Goal: Information Seeking & Learning: Find specific fact

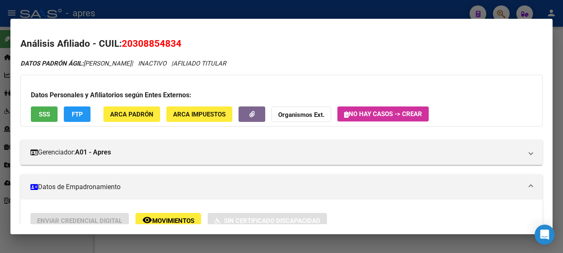
drag, startPoint x: 0, startPoint y: 0, endPoint x: 519, endPoint y: 33, distance: 519.6
click at [340, 6] on div at bounding box center [281, 126] width 563 height 253
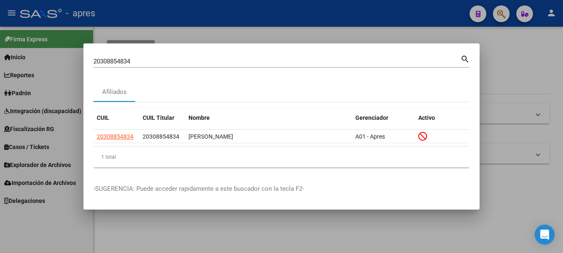
click at [508, 15] on div at bounding box center [281, 126] width 563 height 253
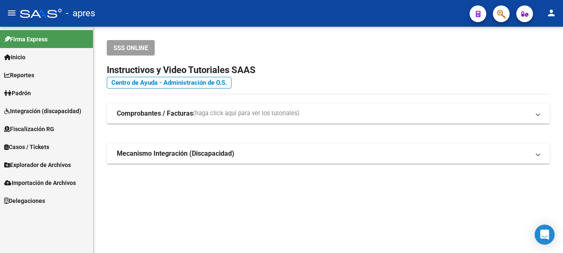
click at [503, 12] on icon "button" at bounding box center [501, 14] width 8 height 10
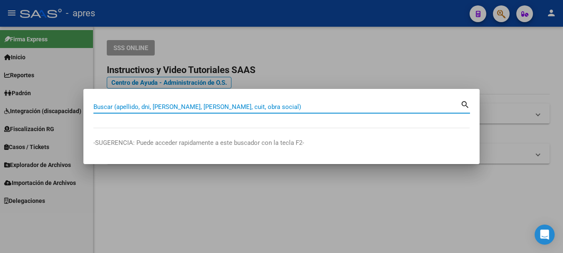
paste input "40895388"
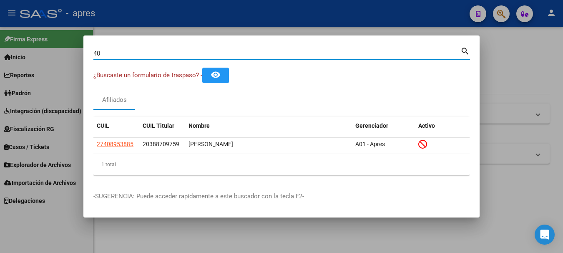
type input "4"
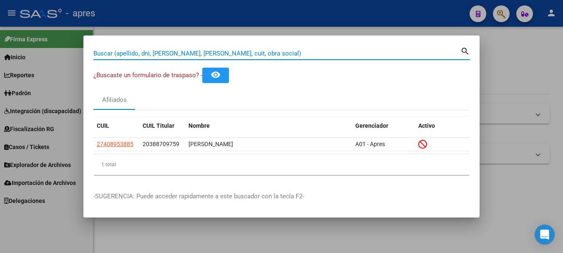
paste input "27-41151979-7"
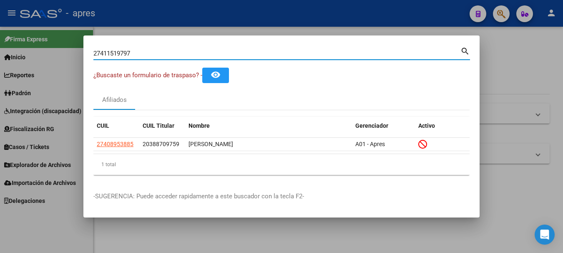
type input "27411519797"
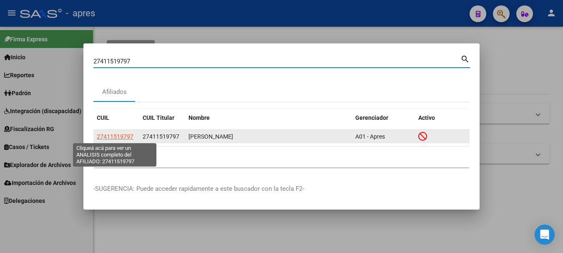
click at [115, 136] on span "27411519797" at bounding box center [115, 136] width 37 height 7
type textarea "27411519797"
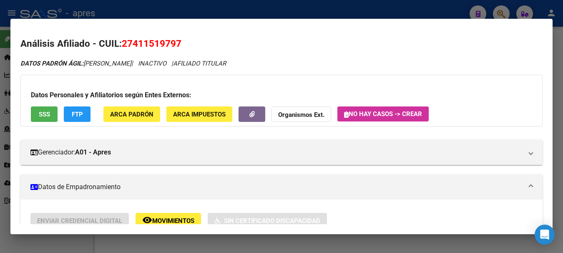
click at [45, 115] on span "SSS" at bounding box center [44, 114] width 11 height 8
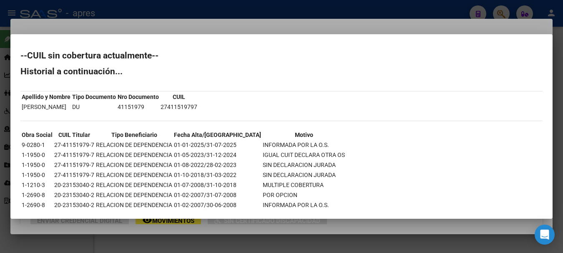
click at [311, 13] on div at bounding box center [281, 126] width 563 height 253
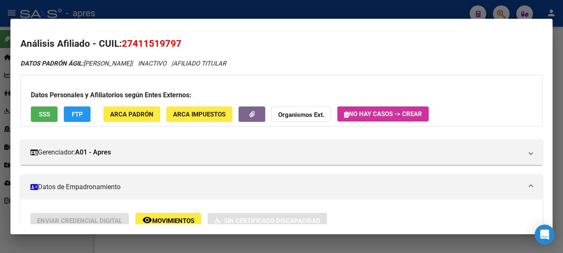
drag, startPoint x: 495, startPoint y: 22, endPoint x: 477, endPoint y: 19, distance: 18.6
click at [495, 22] on mat-dialog-container "Análisis Afiliado - CUIL: 27411519797 DATOS PADRÓN ÁGIL: [PERSON_NAME] | INACTI…" at bounding box center [281, 126] width 542 height 215
drag, startPoint x: 429, startPoint y: 13, endPoint x: 491, endPoint y: 12, distance: 62.9
click at [429, 12] on div at bounding box center [281, 126] width 563 height 253
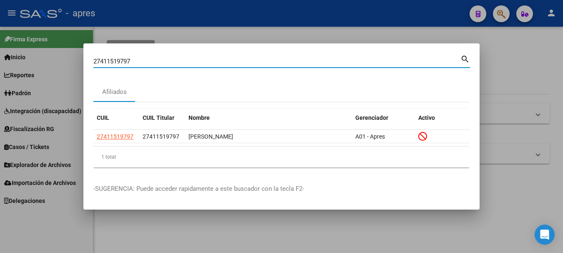
drag, startPoint x: 164, startPoint y: 60, endPoint x: -5, endPoint y: 67, distance: 169.0
click at [0, 67] on html "menu - apres person Firma Express Inicio Calendario SSS Instructivos Contacto O…" at bounding box center [281, 126] width 563 height 253
paste input "337193442"
type input "27337193442"
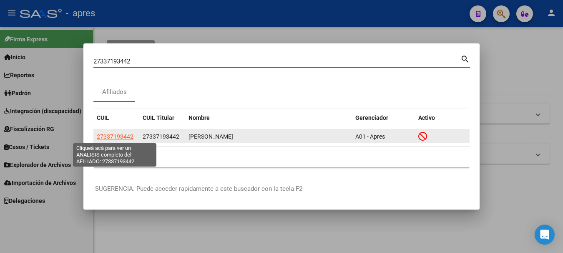
click at [123, 134] on span "27337193442" at bounding box center [115, 136] width 37 height 7
type textarea "27337193442"
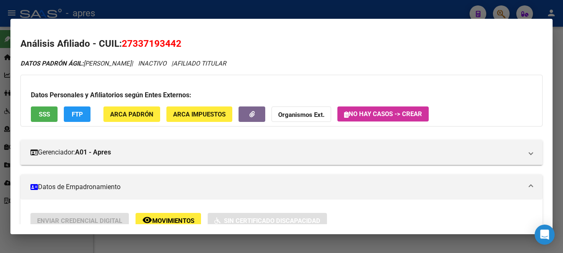
click at [48, 108] on button "SSS" at bounding box center [44, 113] width 27 height 15
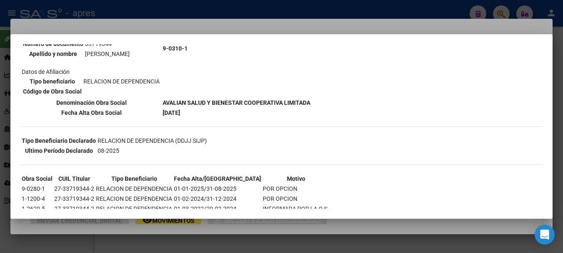
scroll to position [83, 0]
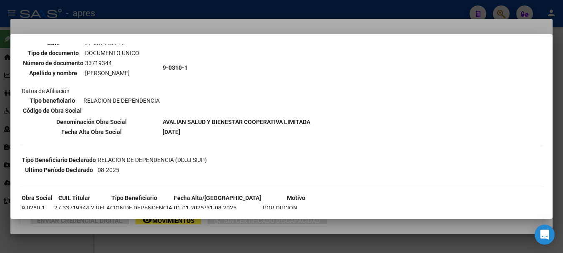
drag, startPoint x: 163, startPoint y: 122, endPoint x: 206, endPoint y: 120, distance: 43.4
click at [206, 120] on b "AVALIAN SALUD Y BIENESTAR COOPERATIVA LIMITADA" at bounding box center [237, 121] width 148 height 7
copy b "AVALIAN SALUD"
click at [395, 14] on div at bounding box center [281, 126] width 563 height 253
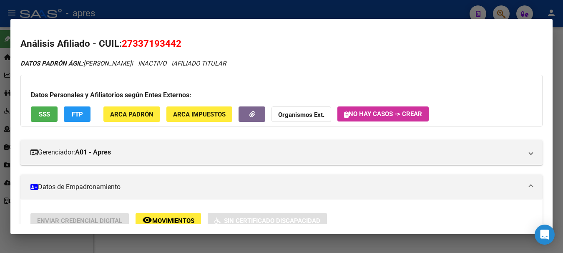
click at [500, 8] on div at bounding box center [281, 126] width 563 height 253
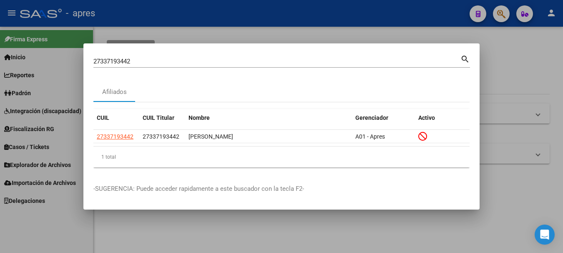
drag, startPoint x: 190, startPoint y: 53, endPoint x: -5, endPoint y: 41, distance: 195.5
click at [0, 41] on html "menu - apres person Firma Express Inicio Calendario SSS Instructivos Contacto O…" at bounding box center [281, 126] width 563 height 253
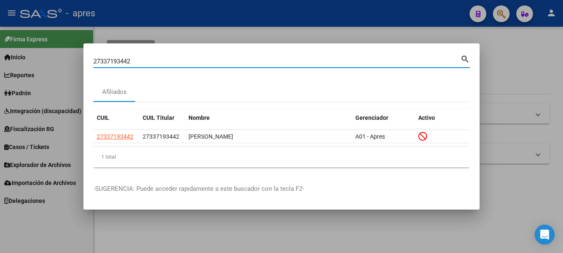
click at [0, 59] on html "menu - apres person Firma Express Inicio Calendario SSS Instructivos Contacto O…" at bounding box center [281, 126] width 563 height 253
paste input "037341606"
type input "20373416062"
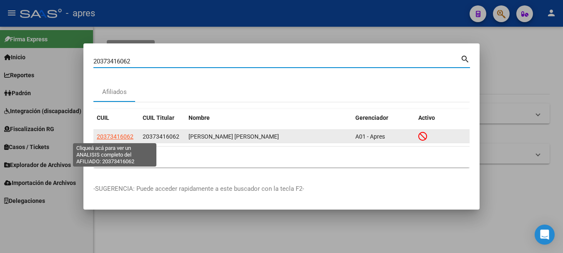
click at [127, 139] on span "20373416062" at bounding box center [115, 136] width 37 height 7
type textarea "20373416062"
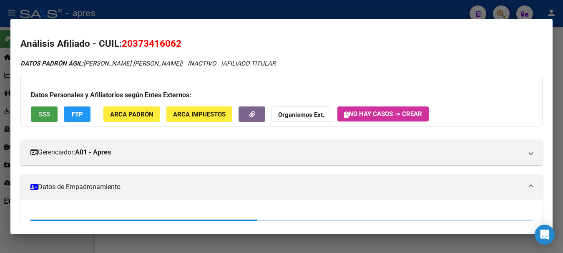
click at [45, 114] on span "SSS" at bounding box center [44, 114] width 11 height 8
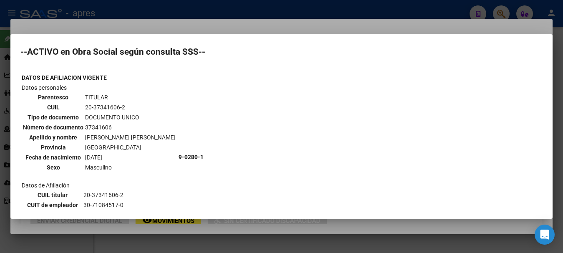
scroll to position [0, 0]
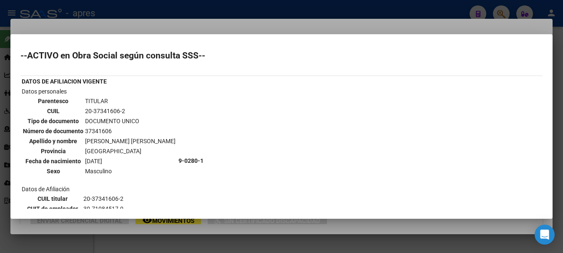
click at [195, 10] on div at bounding box center [281, 126] width 563 height 253
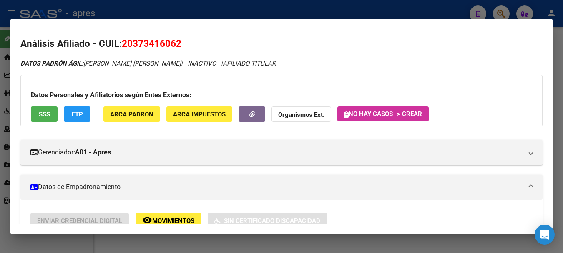
drag, startPoint x: 411, startPoint y: 8, endPoint x: 485, endPoint y: 13, distance: 73.9
click at [414, 8] on div at bounding box center [281, 126] width 563 height 253
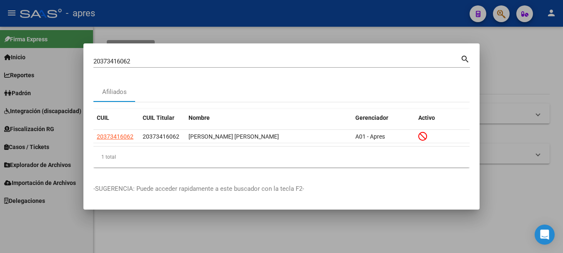
drag, startPoint x: 256, startPoint y: 51, endPoint x: -5, endPoint y: 38, distance: 261.3
click at [0, 38] on html "menu - apres person Firma Express Inicio Calendario SSS Instructivos Contacto O…" at bounding box center [281, 126] width 563 height 253
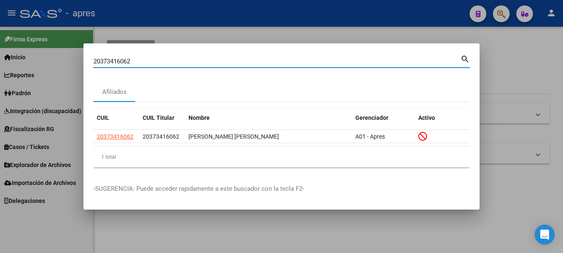
drag, startPoint x: 136, startPoint y: 59, endPoint x: -5, endPoint y: 53, distance: 141.0
click at [0, 53] on html "menu - apres person Firma Express Inicio Calendario SSS Instructivos Contacto O…" at bounding box center [281, 126] width 563 height 253
paste input "7400806689"
type input "27400806689"
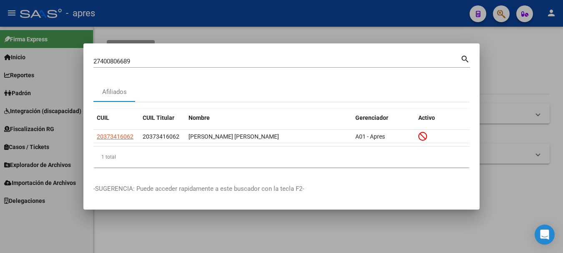
click at [463, 57] on mat-icon "search" at bounding box center [465, 58] width 10 height 10
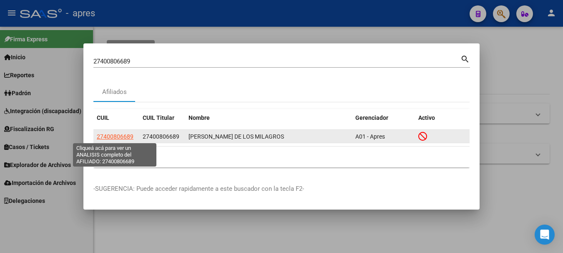
click at [110, 138] on span "27400806689" at bounding box center [115, 136] width 37 height 7
type textarea "27400806689"
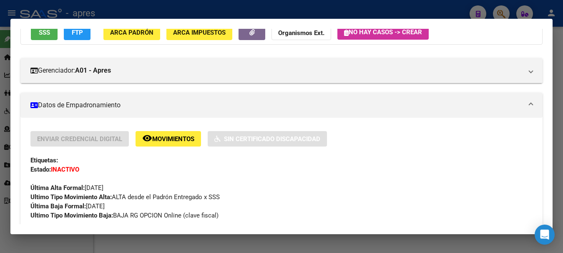
scroll to position [40, 0]
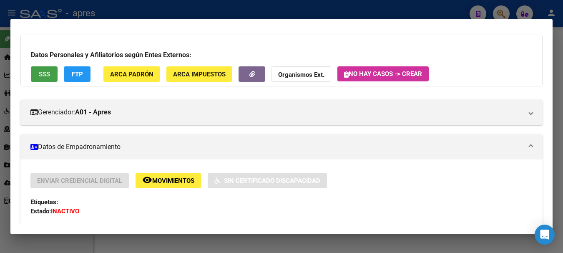
click at [44, 71] on span "SSS" at bounding box center [44, 74] width 11 height 8
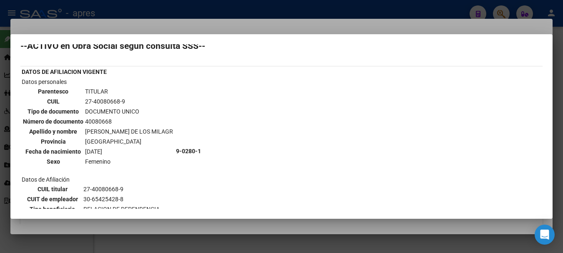
scroll to position [0, 0]
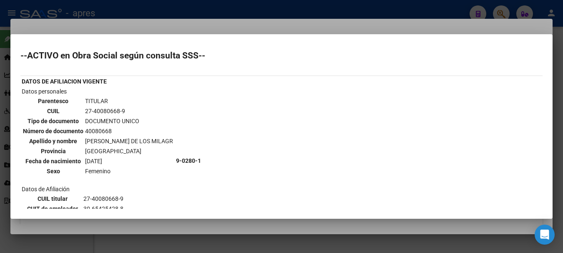
click at [128, 10] on div at bounding box center [281, 126] width 563 height 253
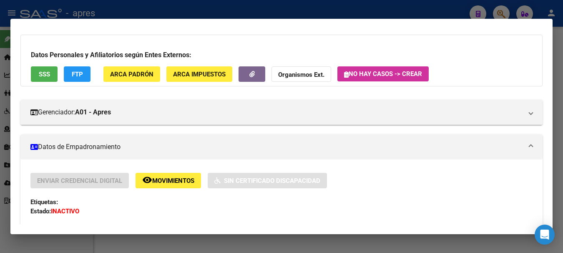
click at [186, 1] on div at bounding box center [281, 126] width 563 height 253
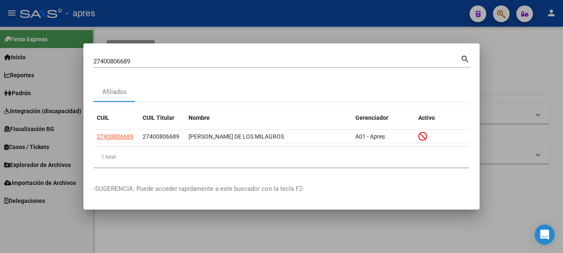
drag, startPoint x: 118, startPoint y: 62, endPoint x: -5, endPoint y: 63, distance: 123.4
click at [0, 63] on html "menu - apres person Firma Express Inicio Calendario SSS Instructivos Contacto O…" at bounding box center [281, 126] width 563 height 253
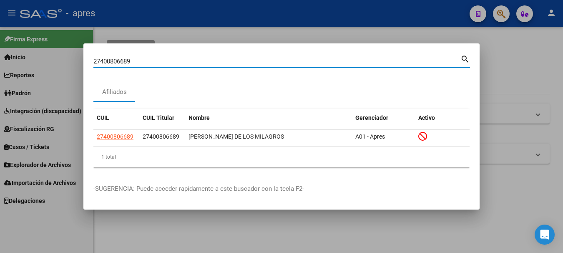
drag, startPoint x: 143, startPoint y: 62, endPoint x: -5, endPoint y: 62, distance: 148.0
click at [0, 62] on html "menu - apres person Firma Express Inicio Calendario SSS Instructivos Contacto O…" at bounding box center [281, 126] width 563 height 253
paste input "0430528166"
type input "20430528166"
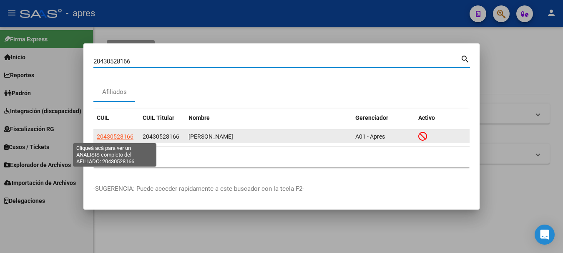
click at [117, 134] on span "20430528166" at bounding box center [115, 136] width 37 height 7
type textarea "20430528166"
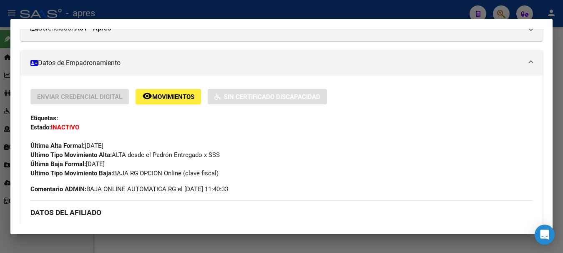
scroll to position [125, 0]
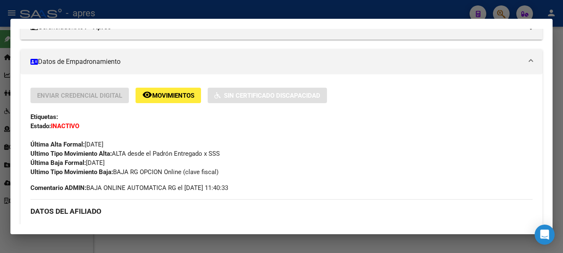
click at [254, 13] on div at bounding box center [281, 126] width 563 height 253
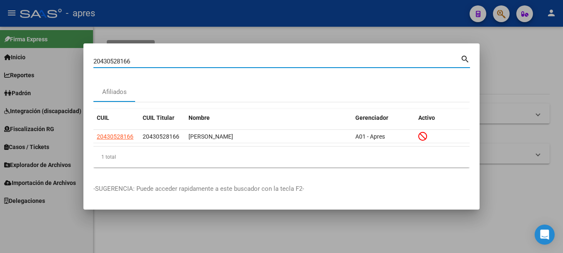
drag, startPoint x: 158, startPoint y: 60, endPoint x: -5, endPoint y: 62, distance: 163.4
click at [0, 62] on html "menu - apres person Firma Express Inicio Calendario SSS Instructivos Contacto O…" at bounding box center [281, 126] width 563 height 253
paste input "292666129"
type input "20292666129"
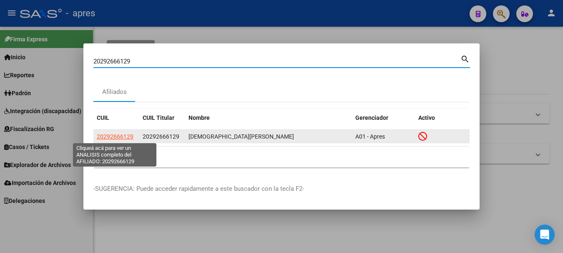
click at [117, 136] on span "20292666129" at bounding box center [115, 136] width 37 height 7
type textarea "20292666129"
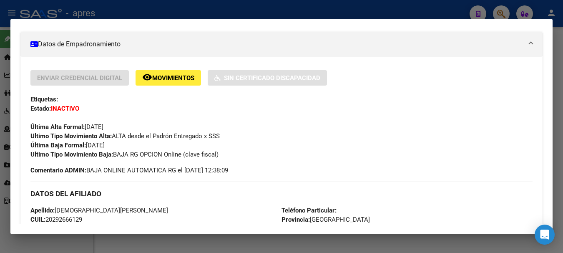
scroll to position [167, 0]
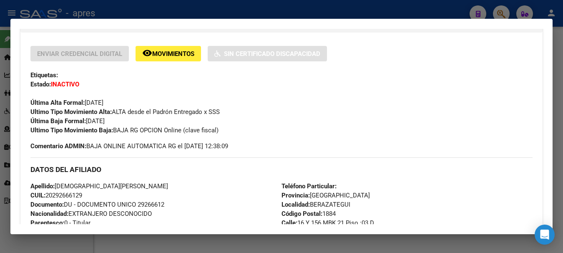
drag, startPoint x: 224, startPoint y: 22, endPoint x: 435, endPoint y: 23, distance: 210.5
click at [224, 23] on mat-dialog-container "Análisis Afiliado - CUIL: 20292666129 DATOS PADRÓN ÁGIL: [DEMOGRAPHIC_DATA][PER…" at bounding box center [281, 126] width 542 height 215
click at [498, 10] on div at bounding box center [281, 126] width 563 height 253
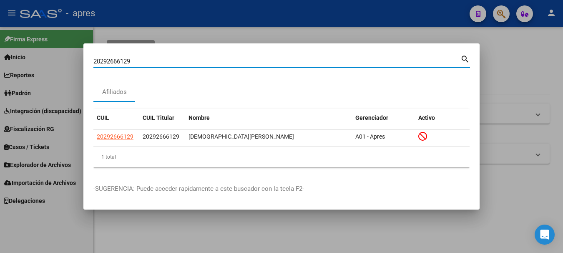
drag, startPoint x: 226, startPoint y: 61, endPoint x: -5, endPoint y: 64, distance: 231.0
click at [0, 64] on html "menu - apres person Firma Express Inicio Calendario SSS Instructivos Contacto O…" at bounding box center [281, 126] width 563 height 253
paste input "409453881"
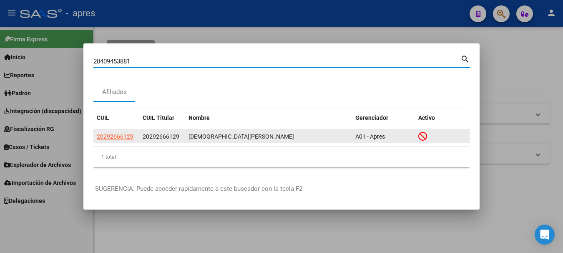
type input "20409453881"
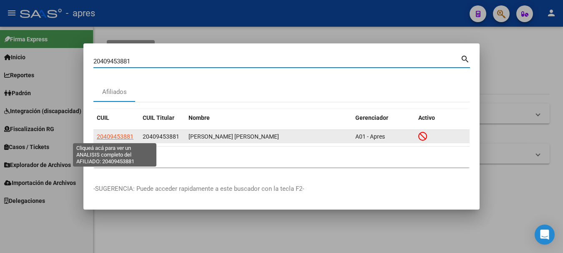
click at [123, 134] on span "20409453881" at bounding box center [115, 136] width 37 height 7
type textarea "20409453881"
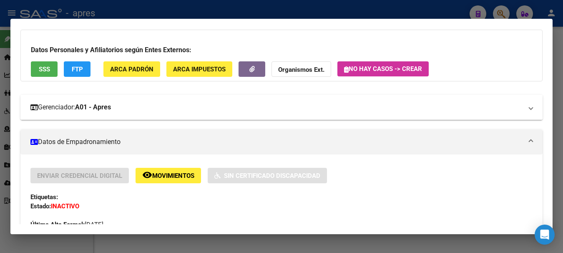
scroll to position [42, 0]
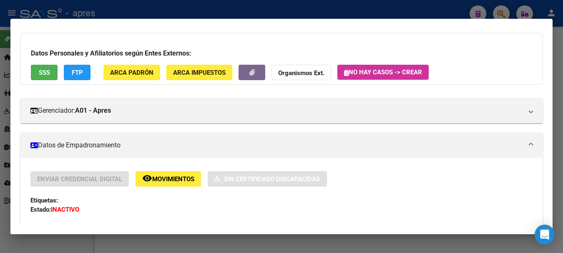
click at [47, 73] on span "SSS" at bounding box center [44, 73] width 11 height 8
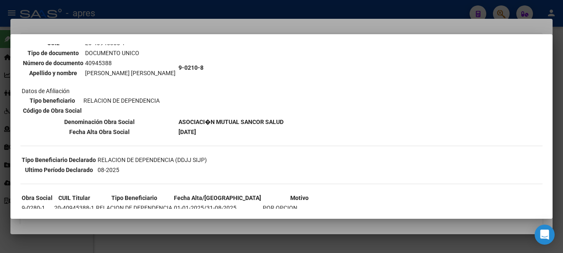
scroll to position [125, 0]
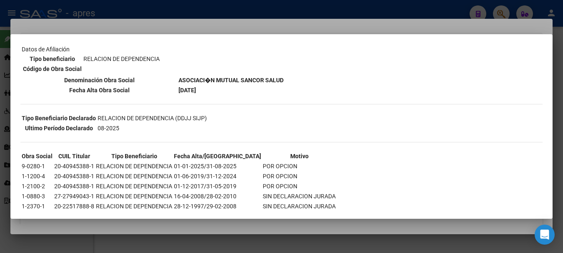
click at [446, 20] on div at bounding box center [281, 126] width 563 height 253
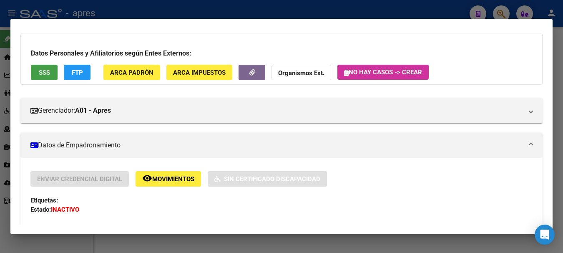
click at [52, 71] on button "SSS" at bounding box center [44, 72] width 27 height 15
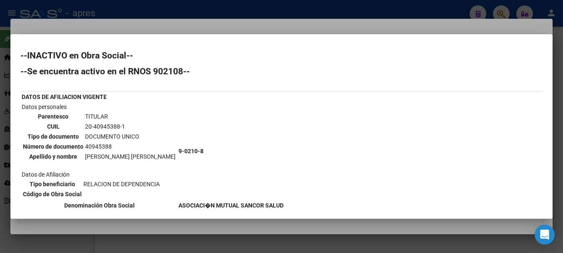
click at [252, 21] on div at bounding box center [281, 126] width 563 height 253
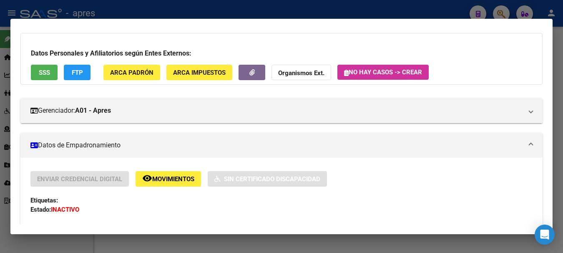
drag, startPoint x: 183, startPoint y: 7, endPoint x: 248, endPoint y: 35, distance: 70.0
click at [183, 7] on div at bounding box center [281, 126] width 563 height 253
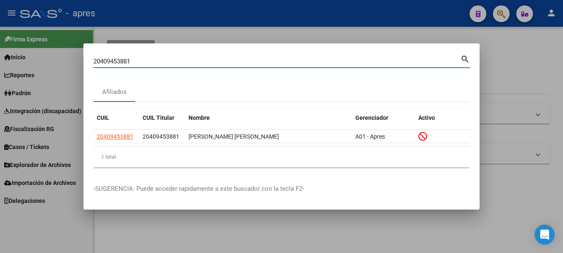
drag, startPoint x: 44, startPoint y: 71, endPoint x: -5, endPoint y: 95, distance: 54.8
click at [0, 95] on html "menu - apres person Firma Express Inicio Calendario SSS Instructivos Contacto O…" at bounding box center [281, 126] width 563 height 253
paste input "OBRA SOCIAL MUTUALIDAD INDUSTRIAL TEXTIL [GEOGRAPHIC_DATA]"
type input "OBRA SOCIAL MUTUALIDAD INDUSTRIAL TEXTIL [GEOGRAPHIC_DATA]"
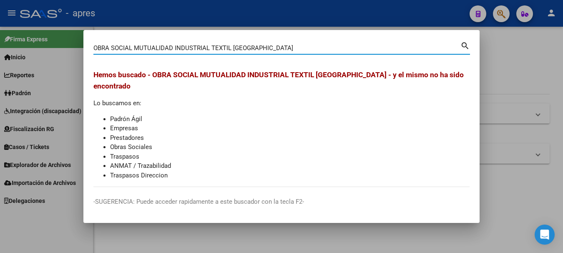
drag, startPoint x: 241, startPoint y: 50, endPoint x: -5, endPoint y: 50, distance: 245.5
click at [0, 50] on html "menu - apres person Firma Express Inicio Calendario SSS Instructivos Contacto O…" at bounding box center [281, 126] width 563 height 253
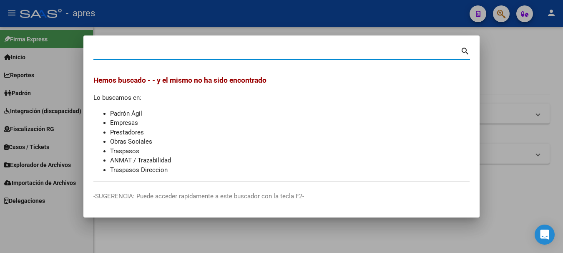
paste input "27284348945"
type input "27284348945"
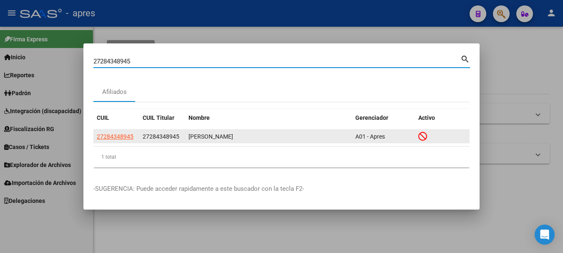
click at [120, 133] on span "27284348945" at bounding box center [115, 136] width 37 height 7
type textarea "27284348945"
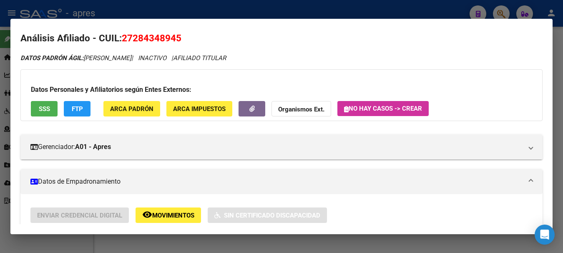
scroll to position [0, 0]
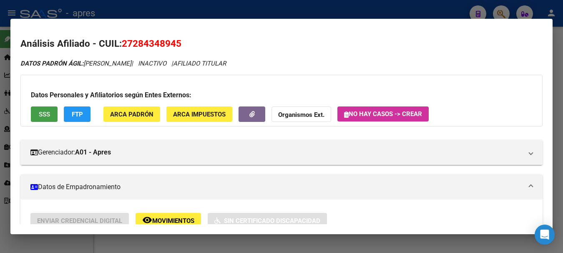
click at [43, 117] on span "SSS" at bounding box center [44, 114] width 11 height 8
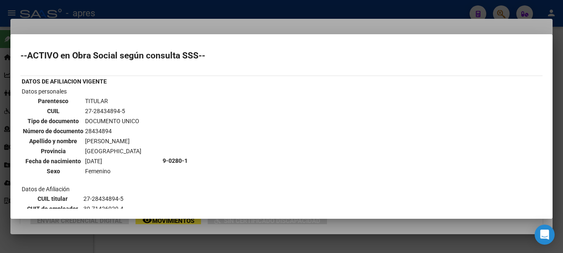
click at [192, 8] on div at bounding box center [281, 126] width 563 height 253
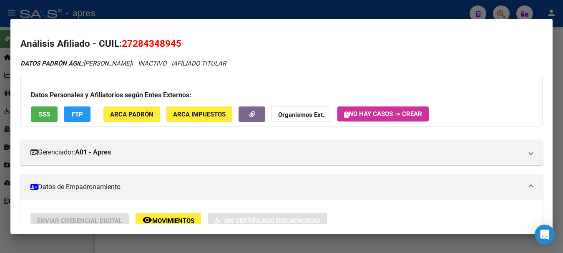
click at [120, 12] on div at bounding box center [281, 126] width 563 height 253
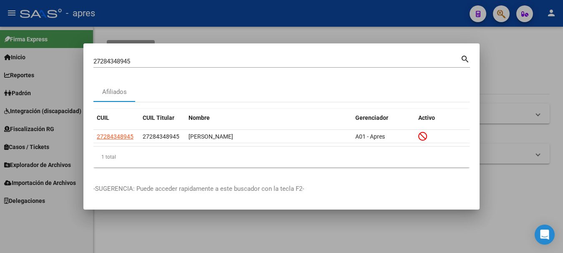
click at [152, 20] on div at bounding box center [281, 126] width 563 height 253
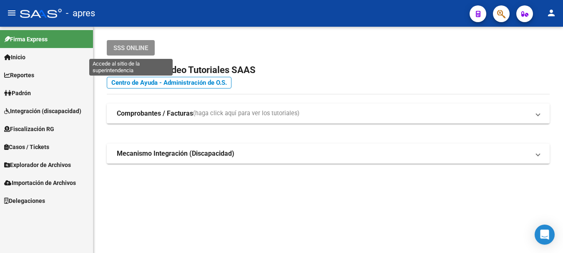
click at [128, 45] on span "SSS ONLINE" at bounding box center [130, 48] width 35 height 8
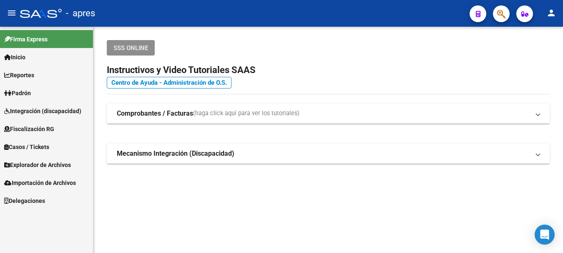
click at [128, 45] on span "SSS ONLINE" at bounding box center [130, 48] width 35 height 8
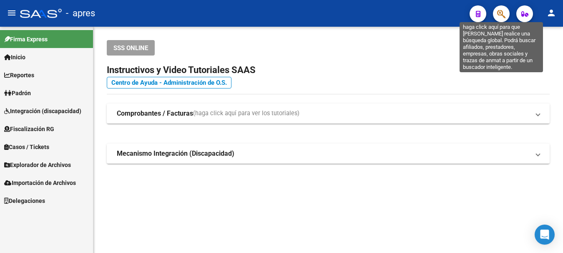
click at [502, 10] on icon "button" at bounding box center [501, 14] width 8 height 10
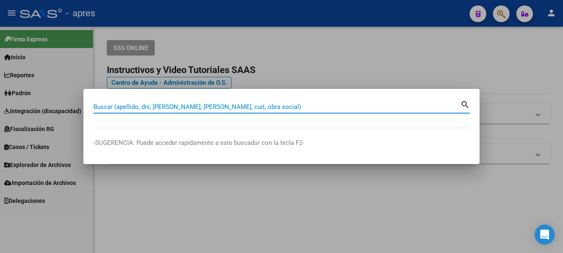
paste input "27284348945"
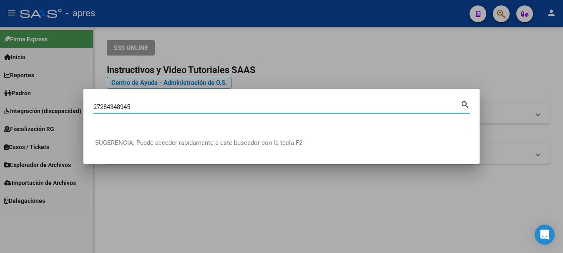
type input "27284348945"
click at [460, 102] on mat-icon "search" at bounding box center [465, 104] width 10 height 10
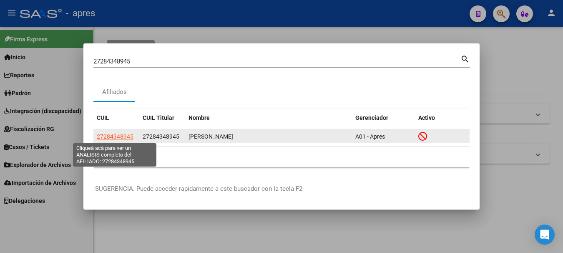
click at [118, 135] on span "27284348945" at bounding box center [115, 136] width 37 height 7
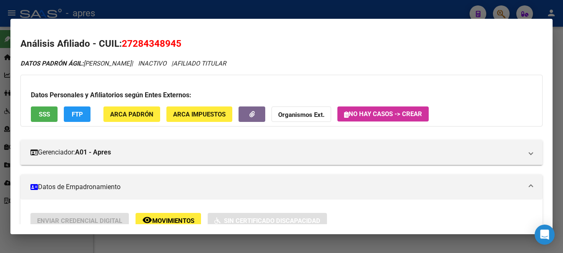
click at [45, 115] on span "SSS" at bounding box center [44, 114] width 11 height 8
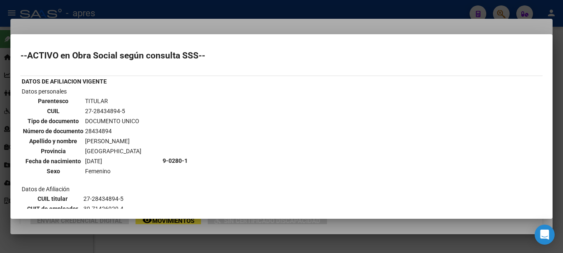
click at [253, 10] on div at bounding box center [281, 126] width 563 height 253
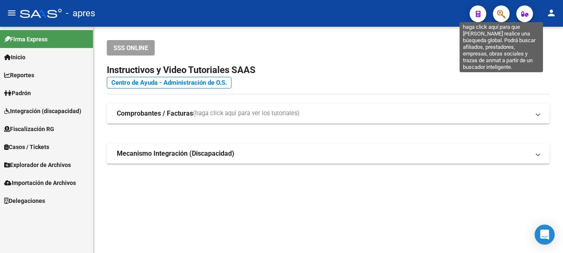
click at [502, 13] on icon "button" at bounding box center [501, 14] width 8 height 10
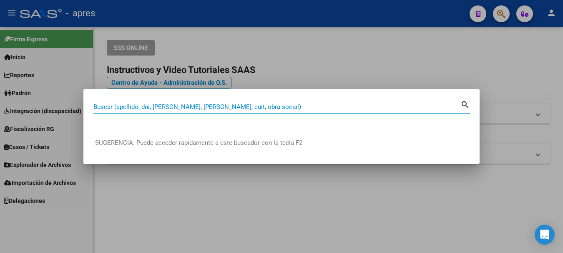
paste input "27447261036"
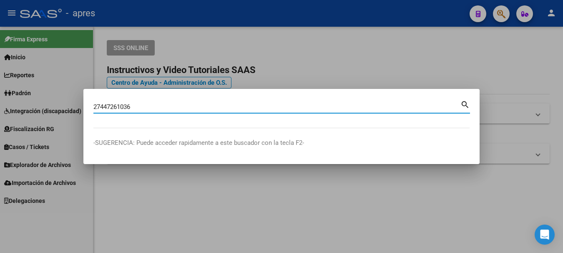
type input "27447261036"
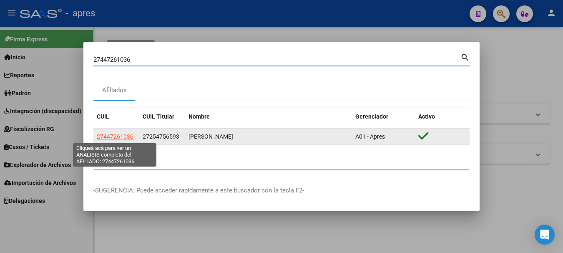
click at [121, 133] on span "27447261036" at bounding box center [115, 136] width 37 height 7
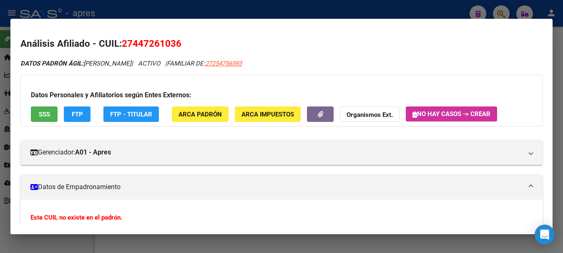
click at [45, 115] on span "SSS" at bounding box center [44, 114] width 11 height 8
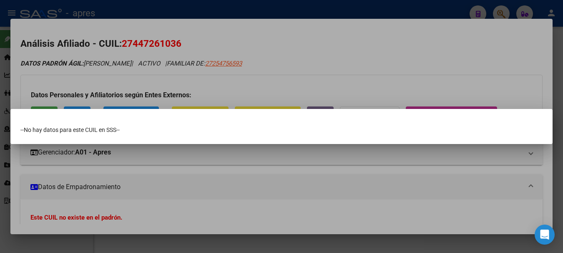
click at [308, 67] on div at bounding box center [281, 126] width 563 height 253
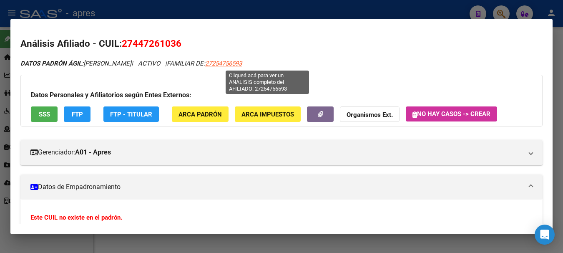
click at [242, 62] on span "27254756593" at bounding box center [223, 64] width 37 height 8
type textarea "27254756593"
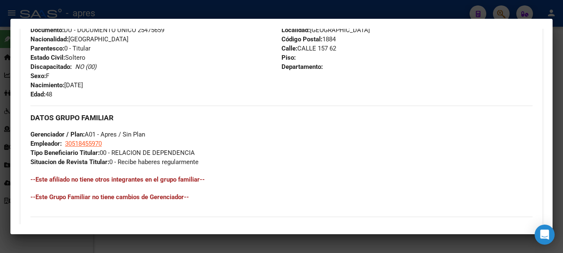
scroll to position [230, 0]
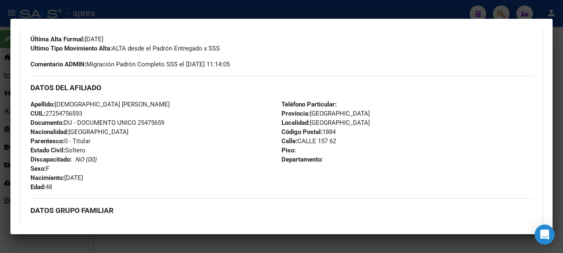
click at [252, 8] on div at bounding box center [281, 126] width 563 height 253
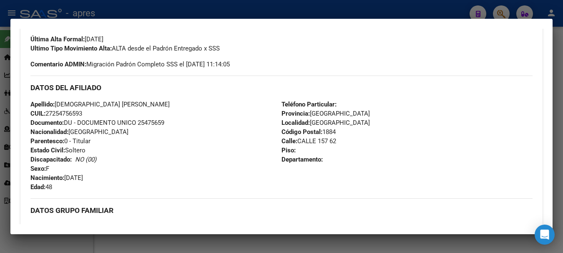
click at [252, 8] on div at bounding box center [281, 126] width 563 height 253
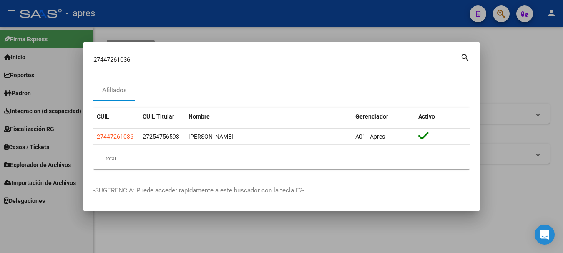
drag, startPoint x: 140, startPoint y: 56, endPoint x: -5, endPoint y: 69, distance: 145.2
click at [0, 69] on html "menu - apres person Firma Express Inicio Calendario SSS Instructivos Contacto O…" at bounding box center [281, 126] width 563 height 253
paste input "44726103"
type input "44726103"
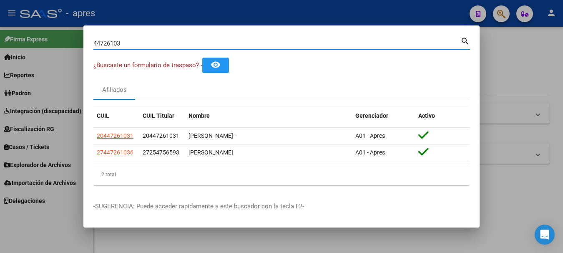
drag, startPoint x: 516, startPoint y: 191, endPoint x: 513, endPoint y: 197, distance: 6.5
click at [516, 191] on div at bounding box center [281, 126] width 563 height 253
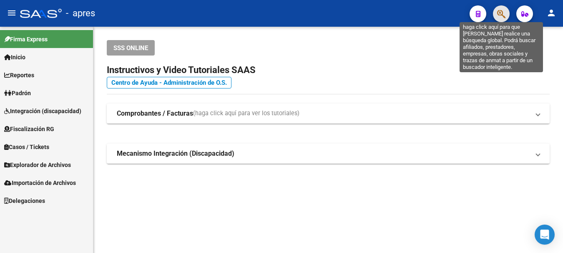
click at [505, 15] on icon "button" at bounding box center [501, 14] width 8 height 10
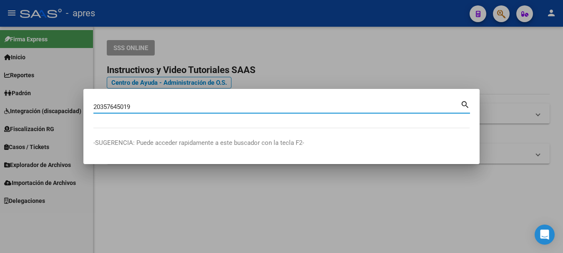
type input "20357645019"
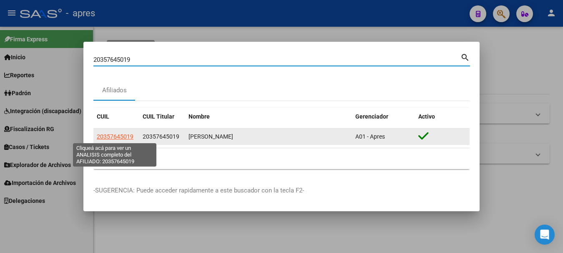
click at [120, 138] on span "20357645019" at bounding box center [115, 136] width 37 height 7
type textarea "20357645019"
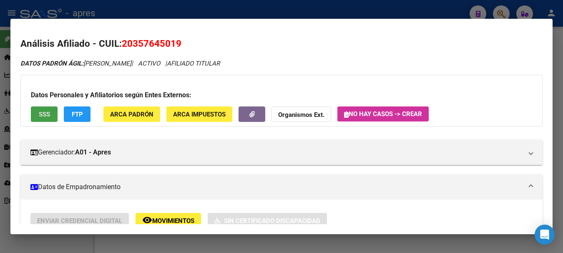
click at [41, 115] on span "SSS" at bounding box center [44, 114] width 11 height 8
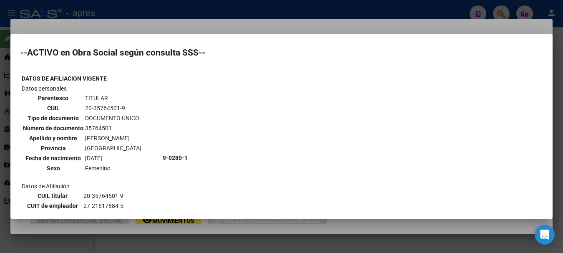
scroll to position [0, 0]
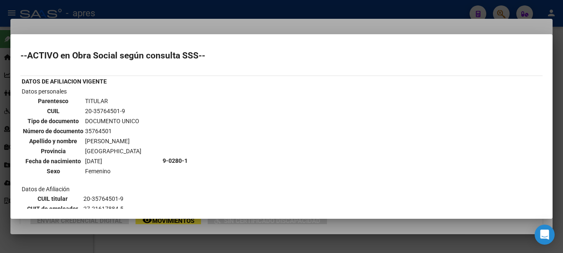
click at [199, 9] on div at bounding box center [281, 126] width 563 height 253
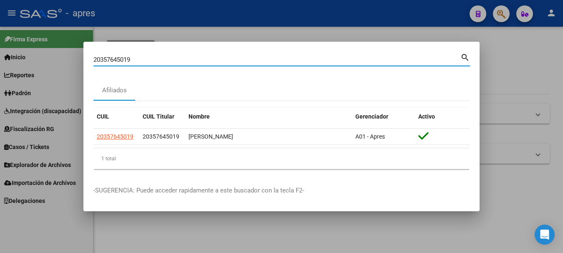
drag, startPoint x: 145, startPoint y: 60, endPoint x: -5, endPoint y: 72, distance: 150.9
click at [0, 72] on html "menu - apres person Firma Express Inicio Calendario SSS Instructivos Contacto O…" at bounding box center [281, 126] width 563 height 253
paste input "45298104"
type input "45298104"
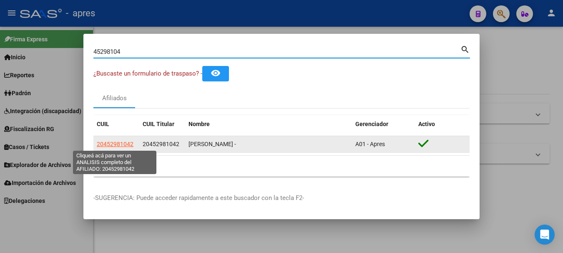
click at [116, 144] on span "20452981042" at bounding box center [115, 143] width 37 height 7
type textarea "20452981042"
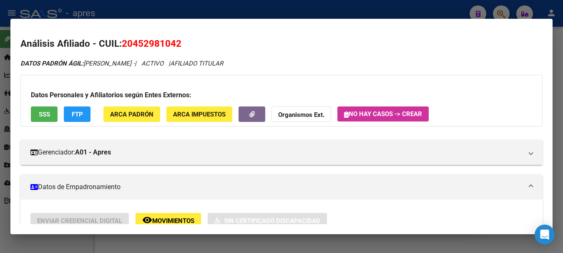
drag, startPoint x: 124, startPoint y: 43, endPoint x: 184, endPoint y: 43, distance: 60.0
click at [184, 43] on h2 "Análisis Afiliado - CUIL: 20452981042" at bounding box center [281, 44] width 522 height 14
copy span "20452981042"
click at [47, 111] on span "SSS" at bounding box center [44, 114] width 11 height 8
